Goal: Information Seeking & Learning: Learn about a topic

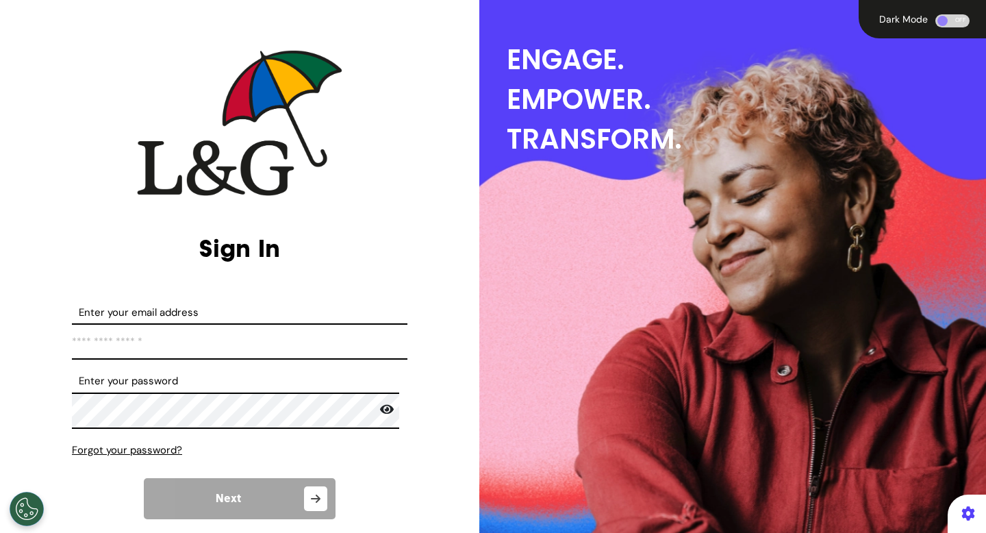
click at [301, 347] on input "Enter your email address" at bounding box center [239, 341] width 335 height 36
type input "**********"
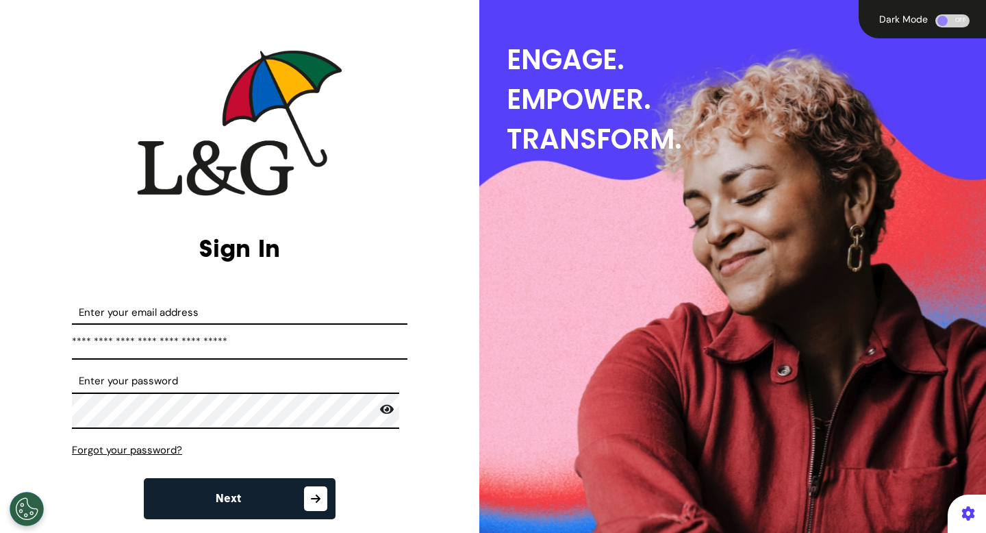
click at [237, 494] on button "Next" at bounding box center [240, 498] width 192 height 41
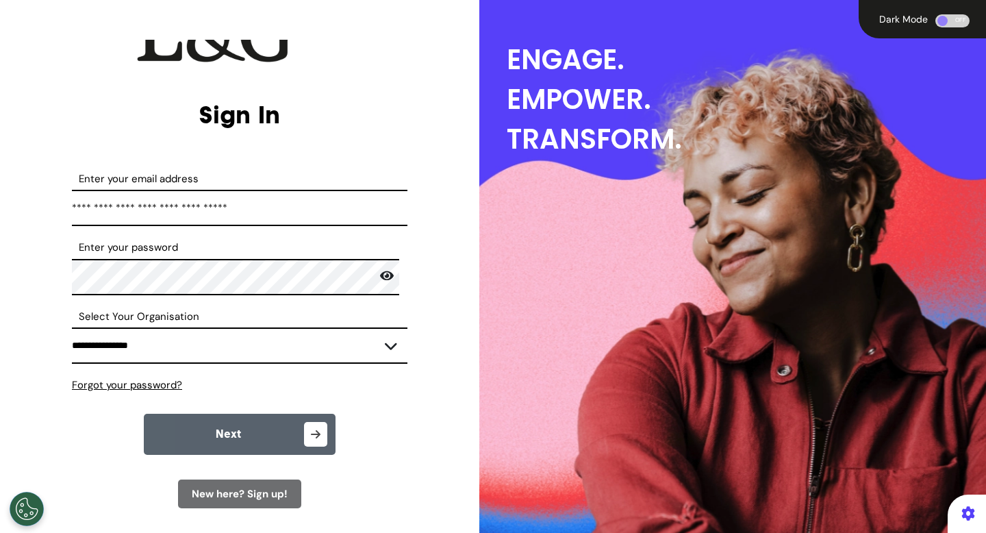
scroll to position [183, 0]
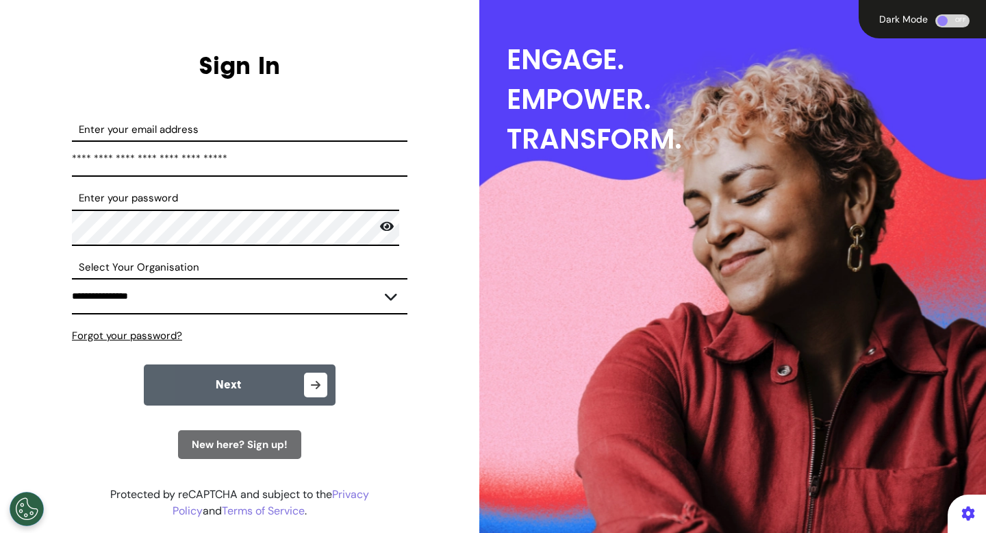
click at [236, 302] on select "**********" at bounding box center [239, 296] width 335 height 36
select select "***"
click at [72, 278] on select "**********" at bounding box center [239, 296] width 335 height 36
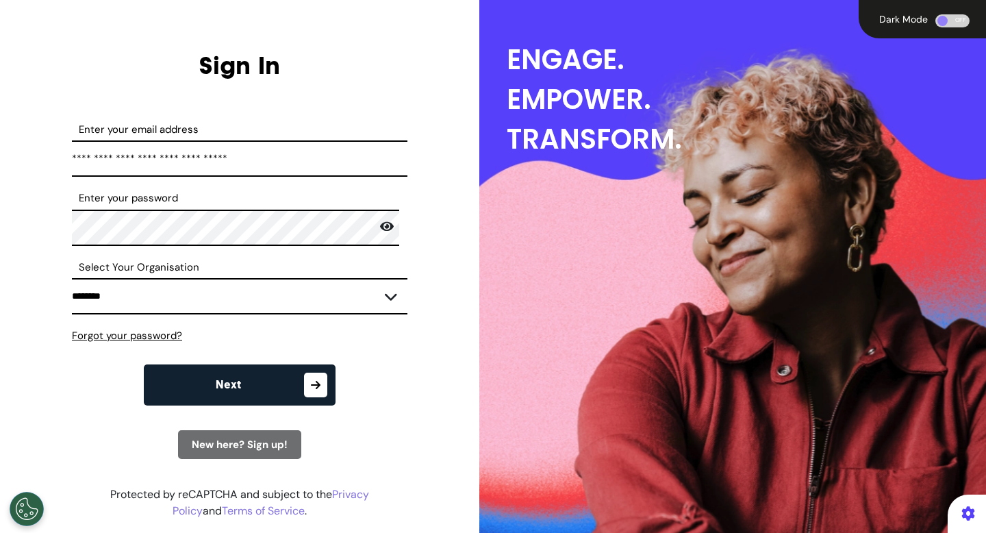
click at [230, 364] on button "Next" at bounding box center [240, 384] width 192 height 41
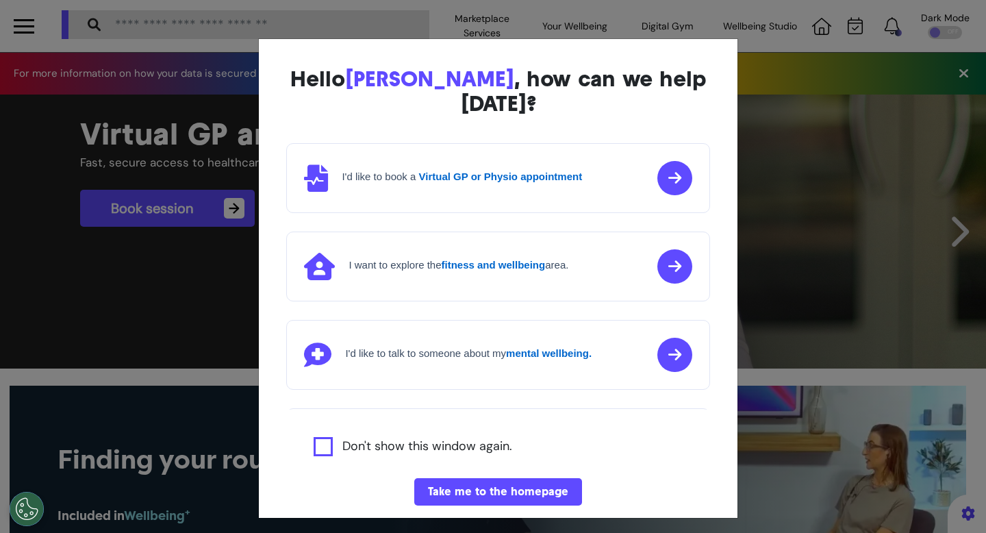
scroll to position [0, 493]
click at [462, 482] on div "Hello Marcus , how can we help today? I'd like to book a Virtual GP or Physio a…" at bounding box center [498, 299] width 478 height 521
click at [462, 478] on button "Take me to the homepage" at bounding box center [498, 491] width 168 height 27
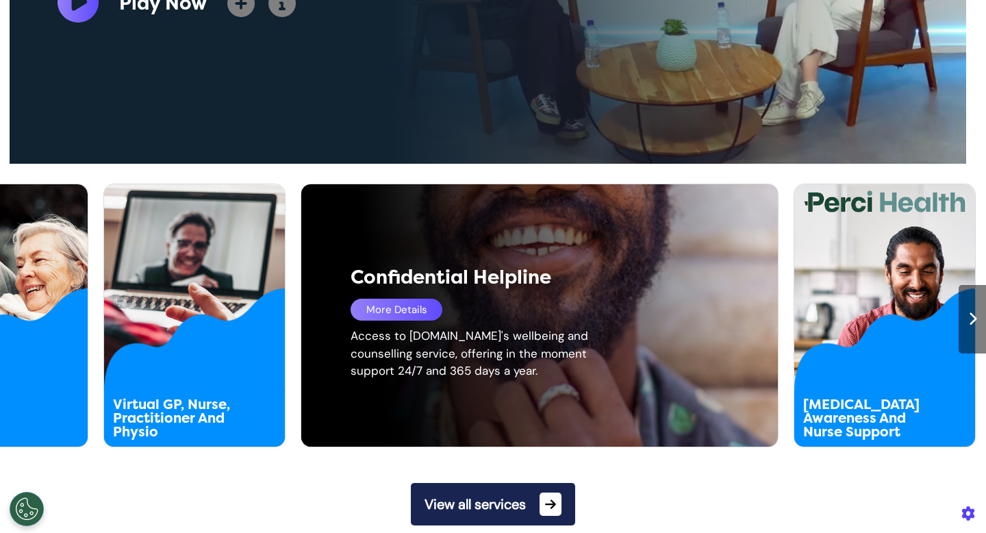
scroll to position [624, 0]
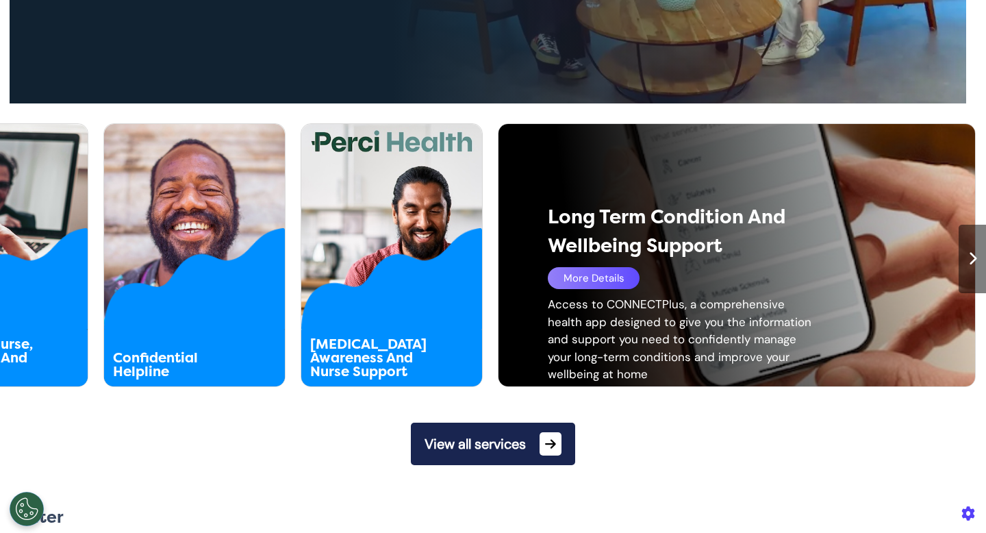
click at [612, 287] on div "More Details" at bounding box center [594, 278] width 92 height 22
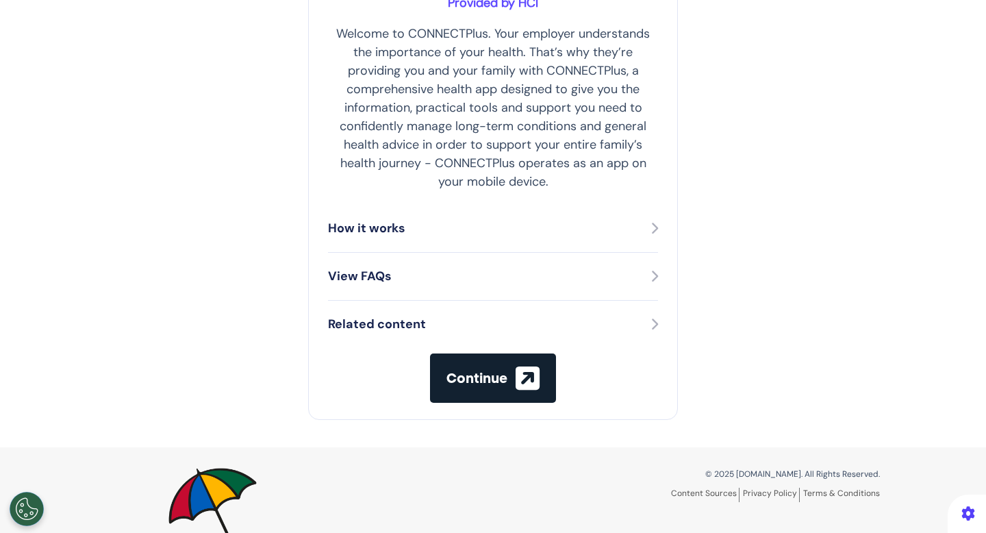
click at [470, 232] on div "How it works" at bounding box center [493, 228] width 330 height 18
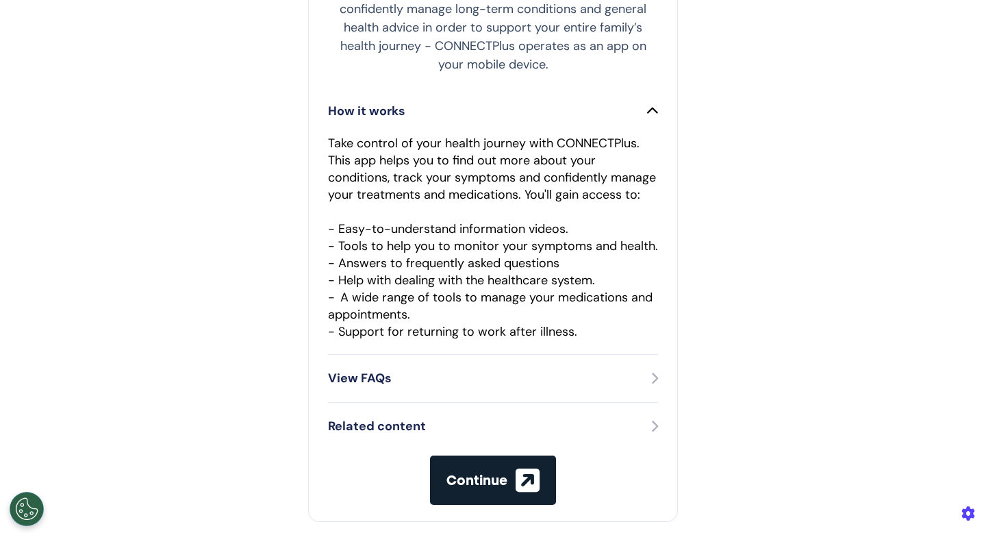
scroll to position [591, 0]
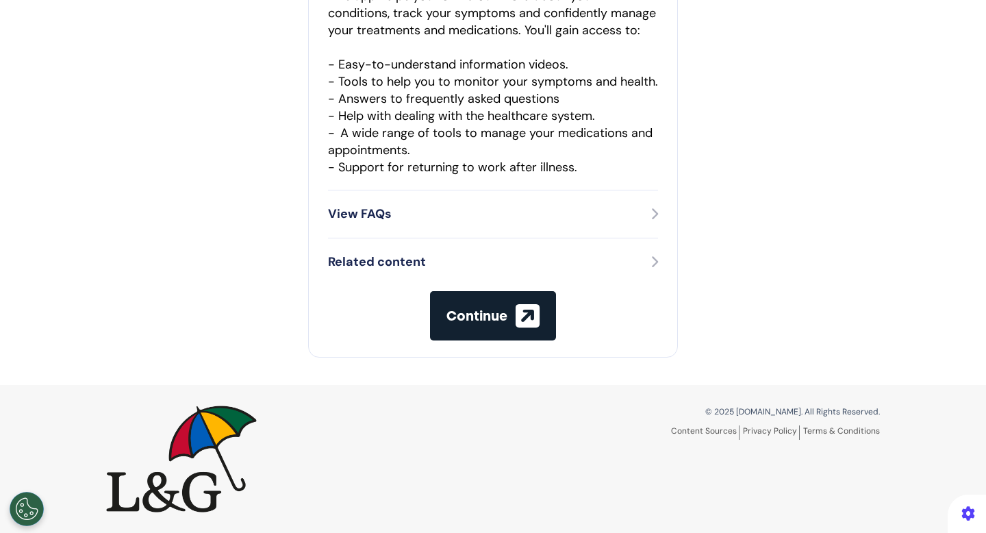
click at [471, 212] on div "View FAQs" at bounding box center [493, 214] width 330 height 18
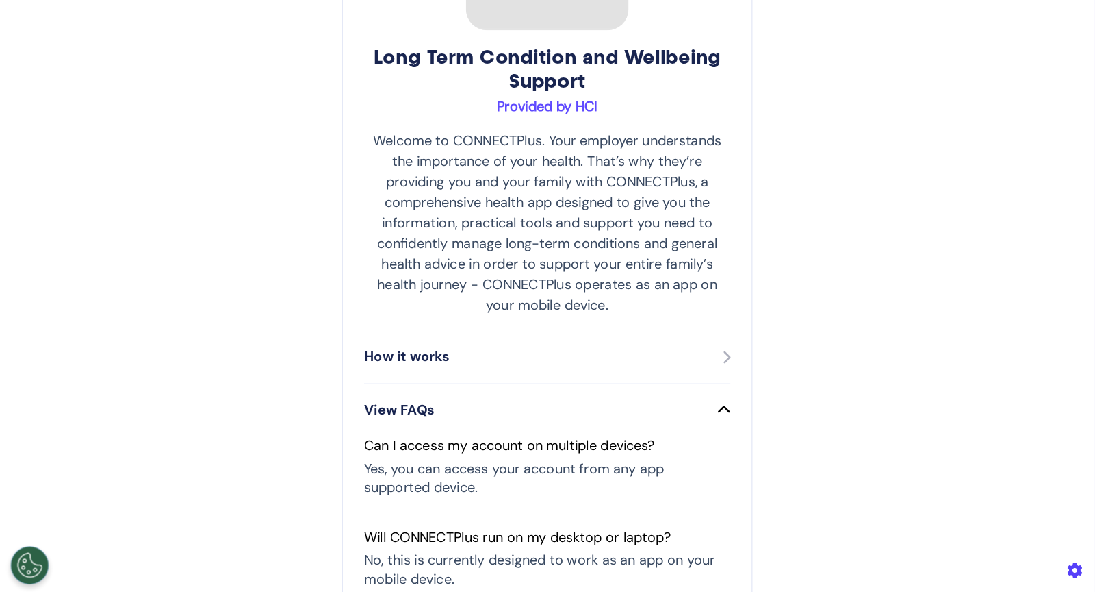
scroll to position [182, 0]
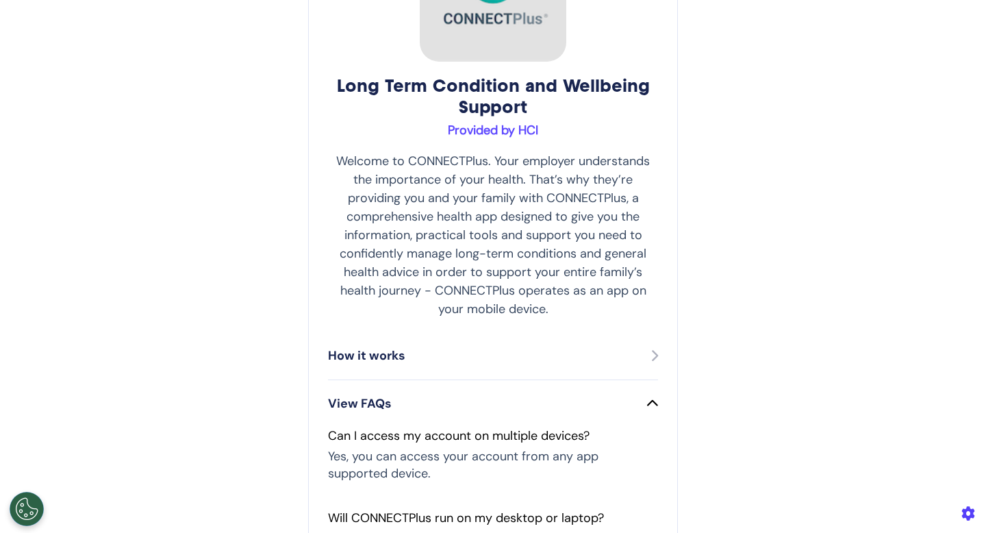
click at [425, 348] on div "How it works" at bounding box center [493, 355] width 330 height 18
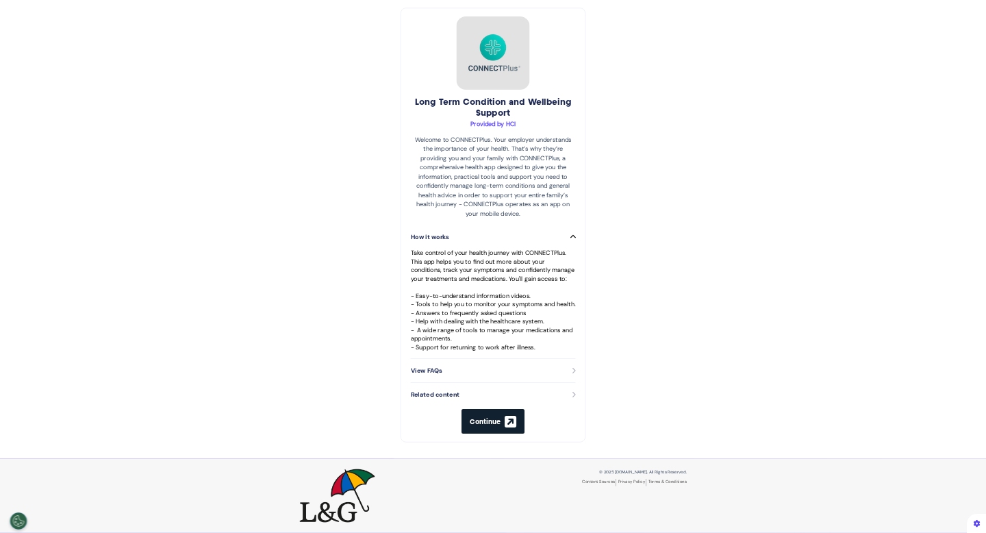
scroll to position [0, 0]
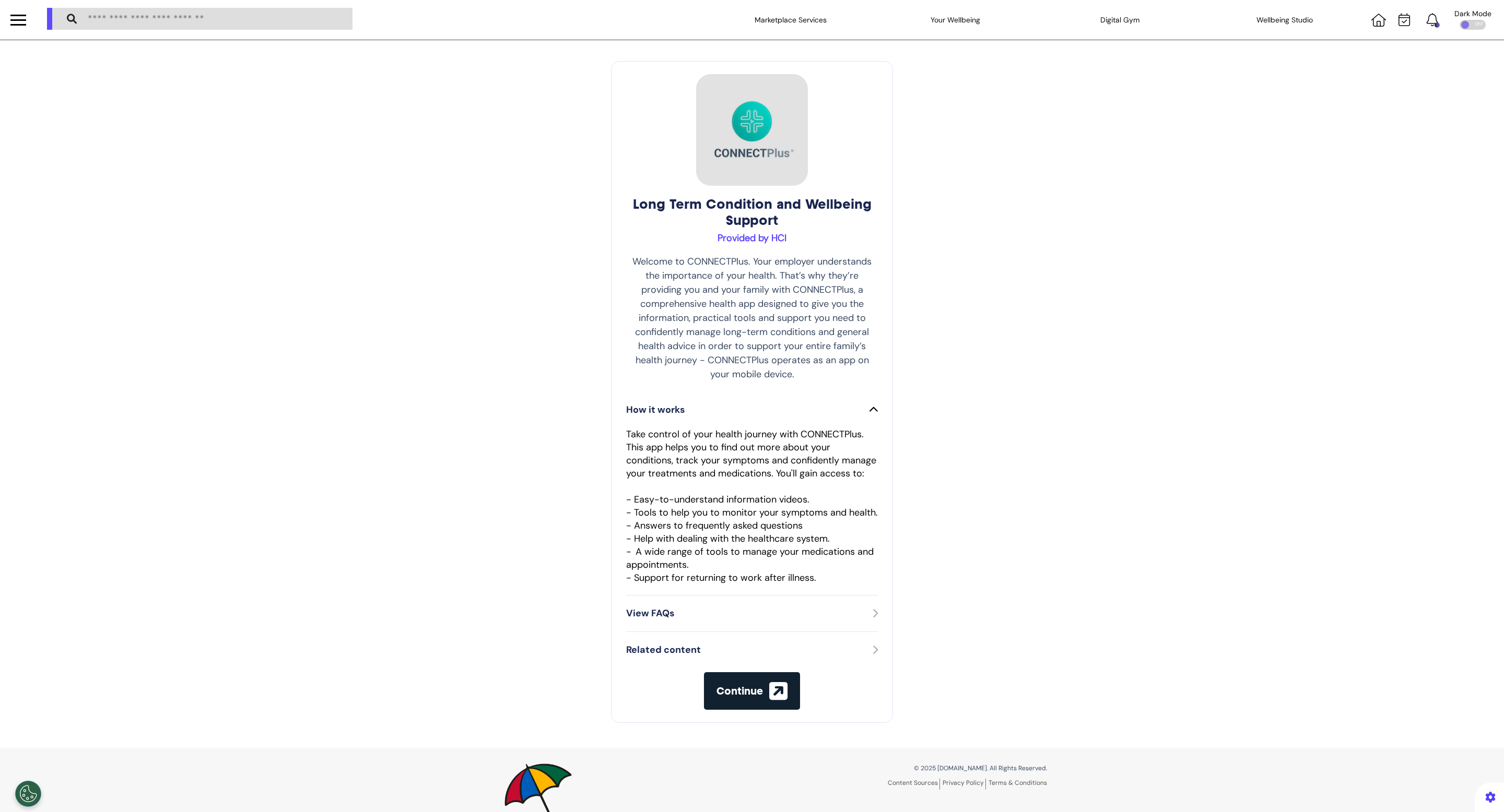
click at [751, 406] on div "Long Term Condition and Wellbeing Support Provided by HCI Welcome to CONNECTPlu…" at bounding box center [752, 394] width 1504 height 708
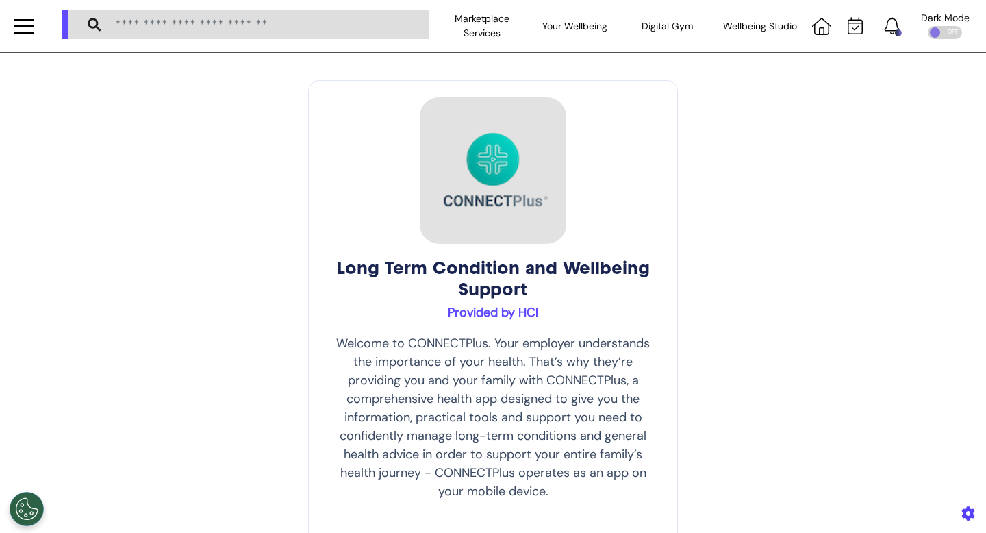
click at [789, 252] on div "Long Term Condition and Wellbeing Support Provided by HCI Welcome to CONNECTPlu…" at bounding box center [493, 514] width 986 height 923
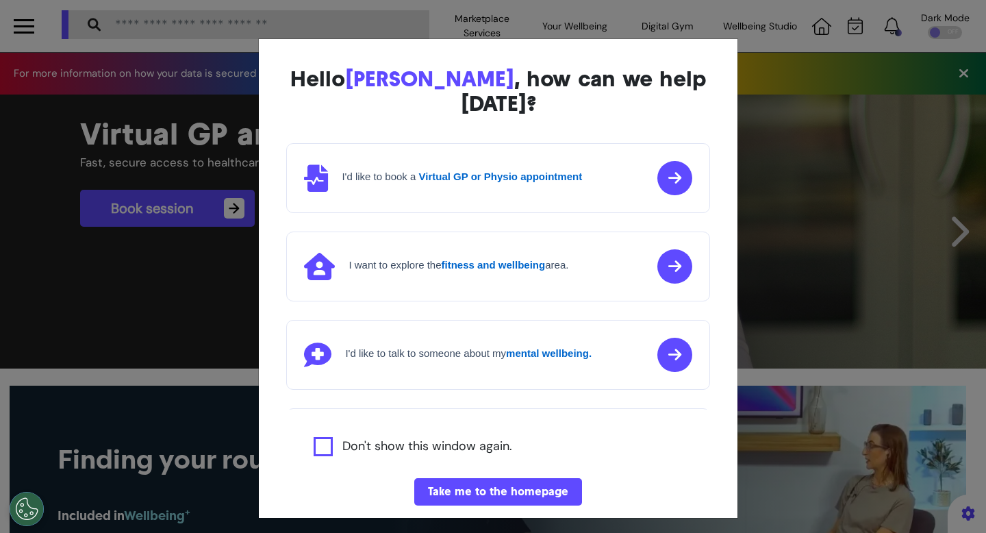
click at [512, 478] on button "Take me to the homepage" at bounding box center [498, 491] width 168 height 27
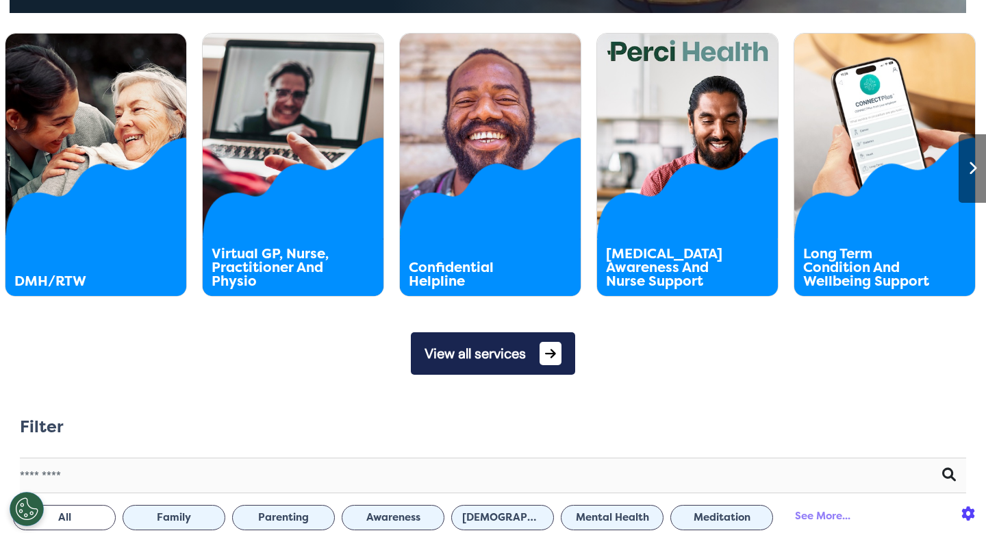
scroll to position [709, 0]
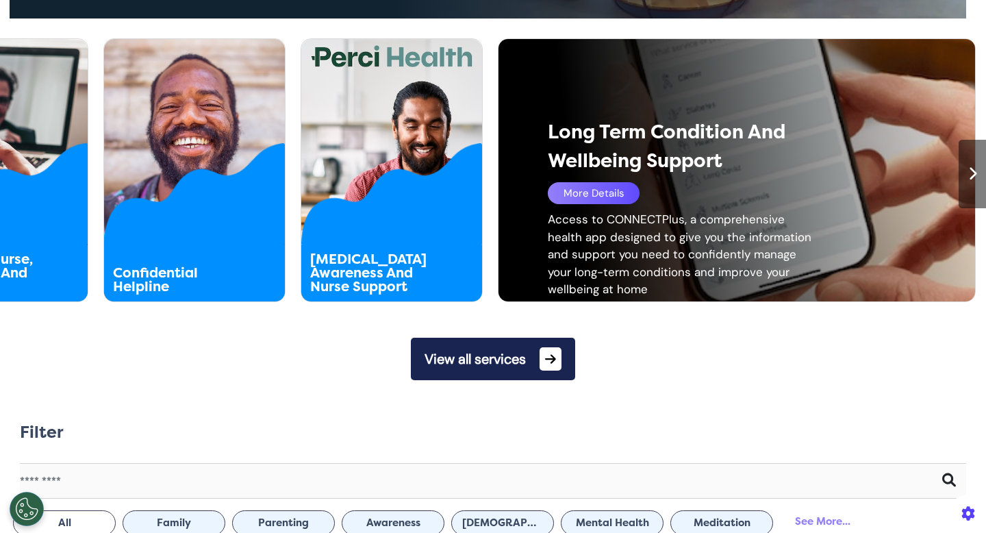
click at [959, 189] on div at bounding box center [972, 174] width 27 height 68
click at [968, 177] on icon at bounding box center [972, 174] width 9 height 14
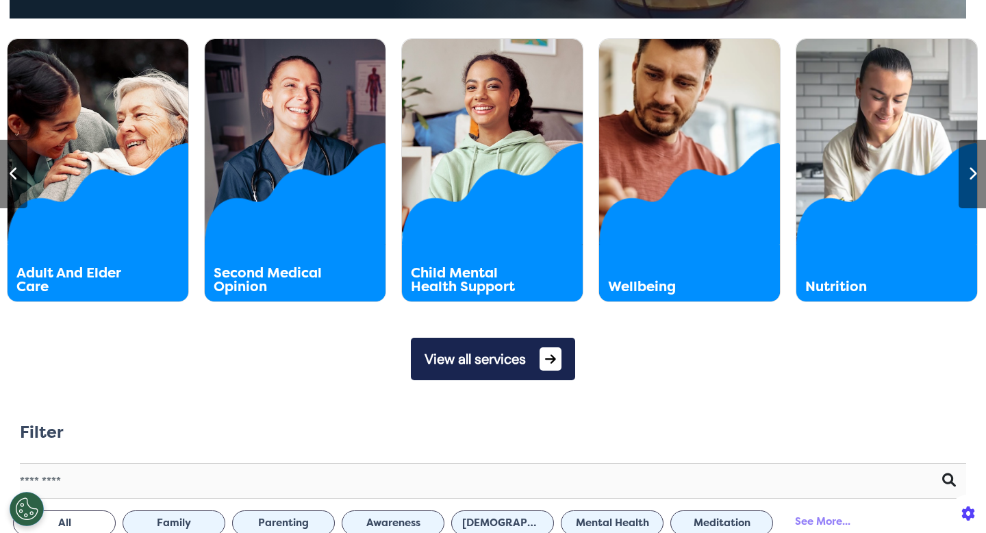
scroll to position [0, 1479]
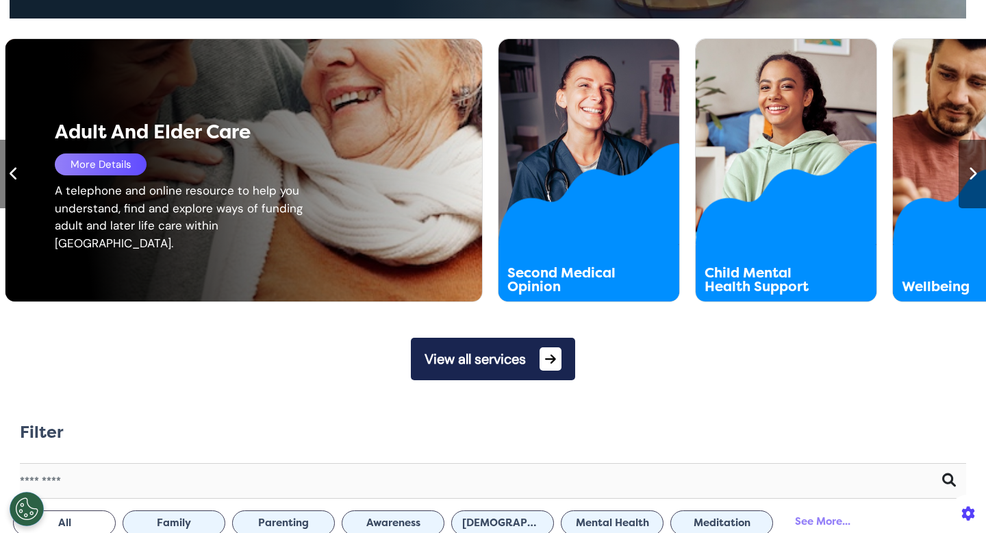
click at [96, 168] on div "More Details" at bounding box center [101, 164] width 92 height 22
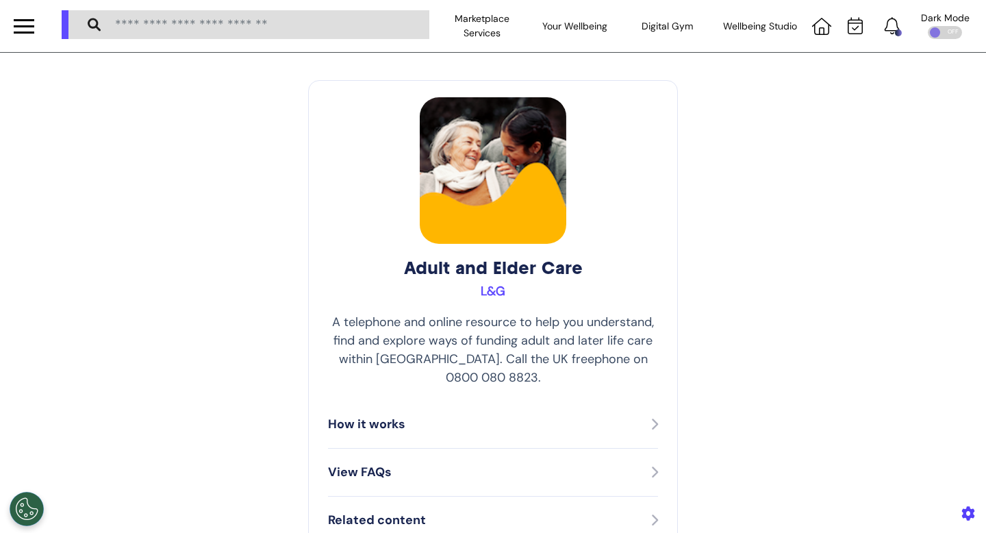
click at [318, 198] on div "Adult and Elder Care L&G A telephone and online resource to help you understand…" at bounding box center [493, 341] width 370 height 522
click at [326, 240] on div "Adult and Elder Care L&G A telephone and online resource to help you understand…" at bounding box center [493, 341] width 370 height 522
click at [283, 268] on div "Adult and Elder Care L&G A telephone and online resource to help you understand…" at bounding box center [493, 341] width 986 height 576
